Goal: Transaction & Acquisition: Purchase product/service

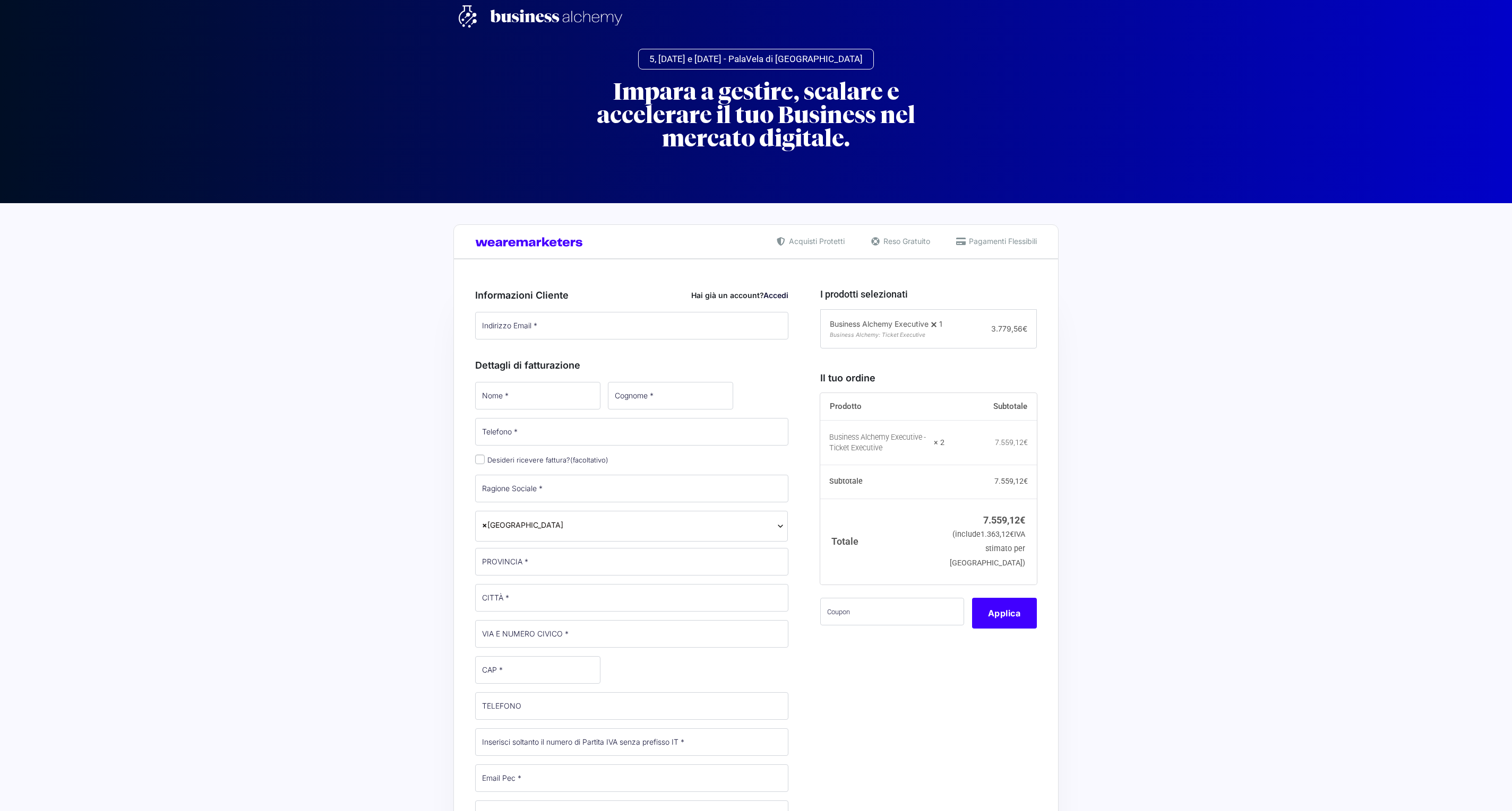
type input "[PERSON_NAME]"
select select
